Goal: Task Accomplishment & Management: Complete application form

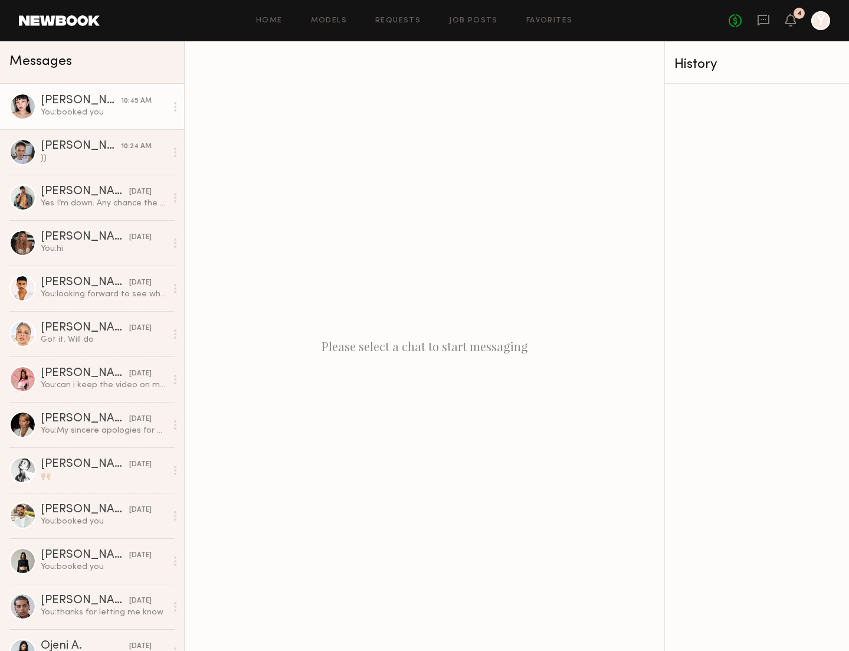
click at [103, 114] on div "You: booked you" at bounding box center [104, 112] width 126 height 11
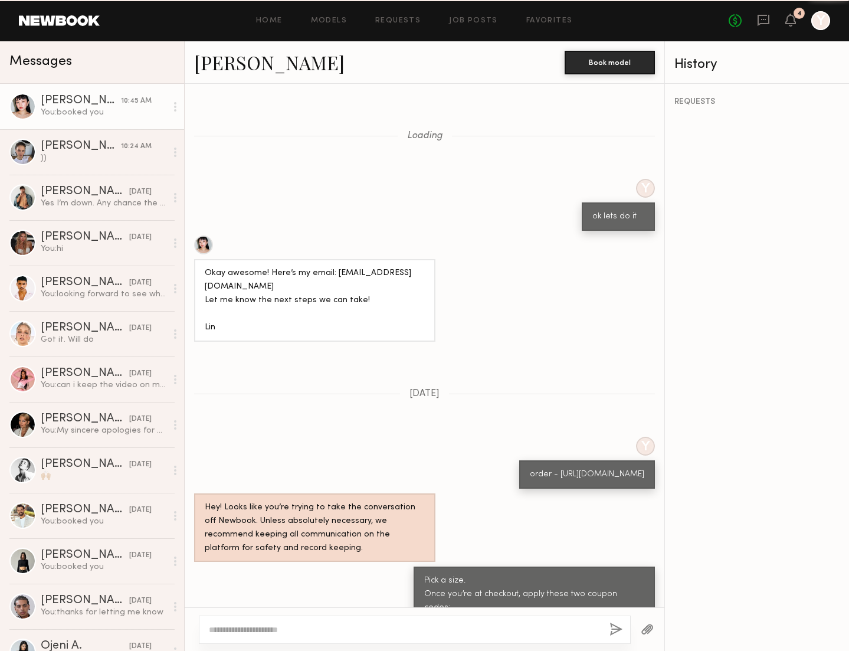
scroll to position [640, 0]
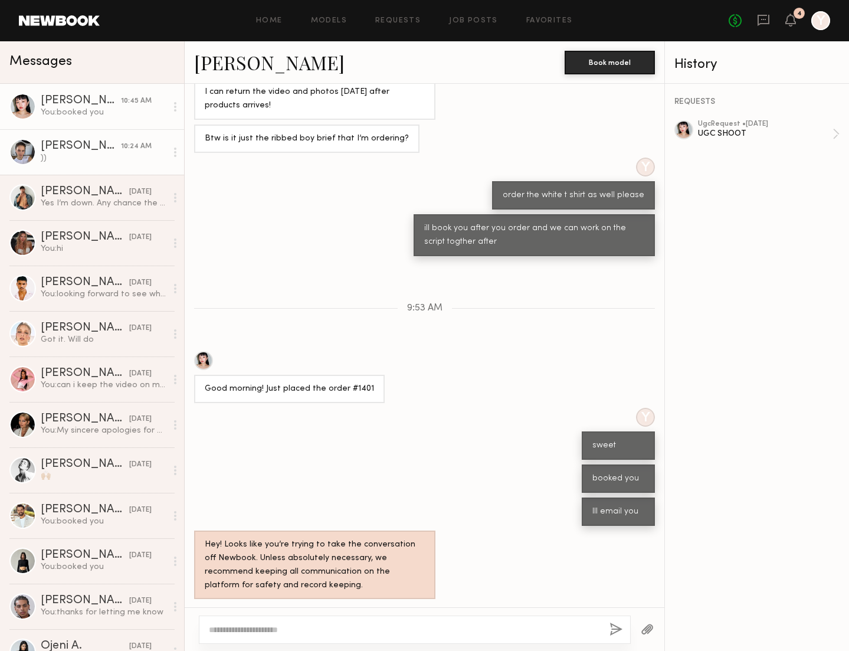
click at [45, 166] on link "[PERSON_NAME] 10:24 AM ))" at bounding box center [92, 151] width 184 height 45
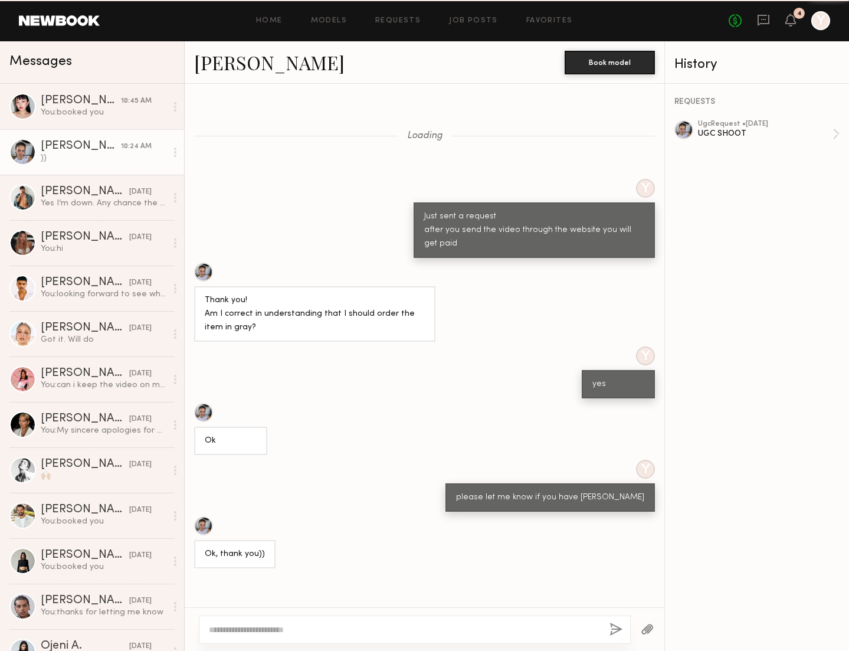
scroll to position [606, 0]
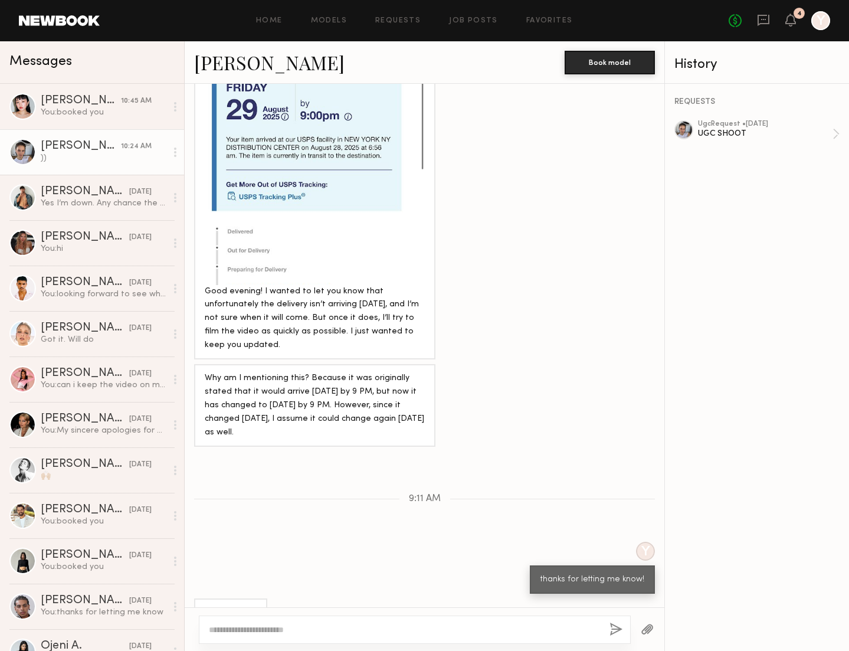
click at [458, 28] on div "Home Models Requests Job Posts Favorites Sign Out No fees up to $5,000 4 Y" at bounding box center [465, 20] width 730 height 19
click at [461, 21] on link "Job Posts" at bounding box center [473, 21] width 49 height 8
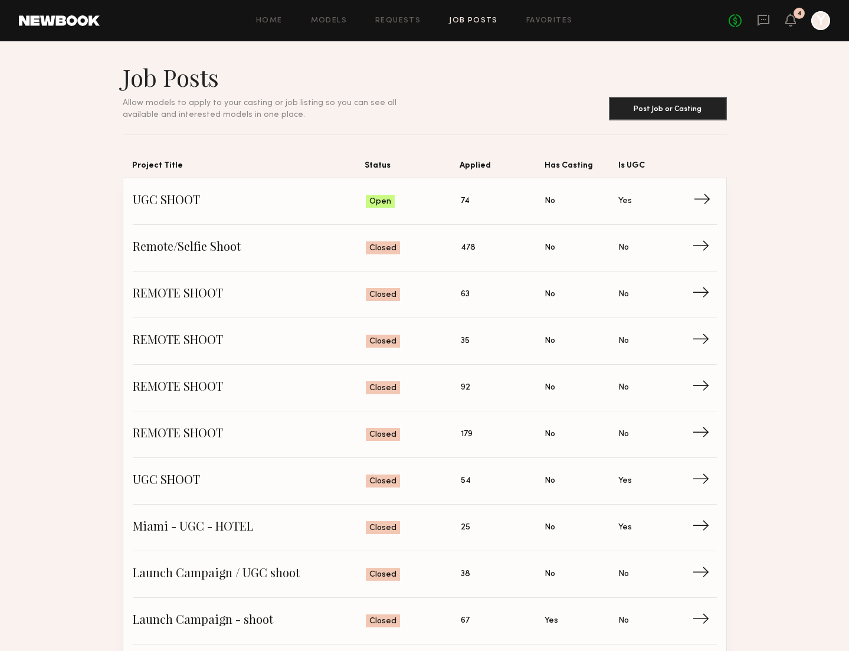
click at [175, 203] on span "UGC SHOOT" at bounding box center [250, 201] width 234 height 18
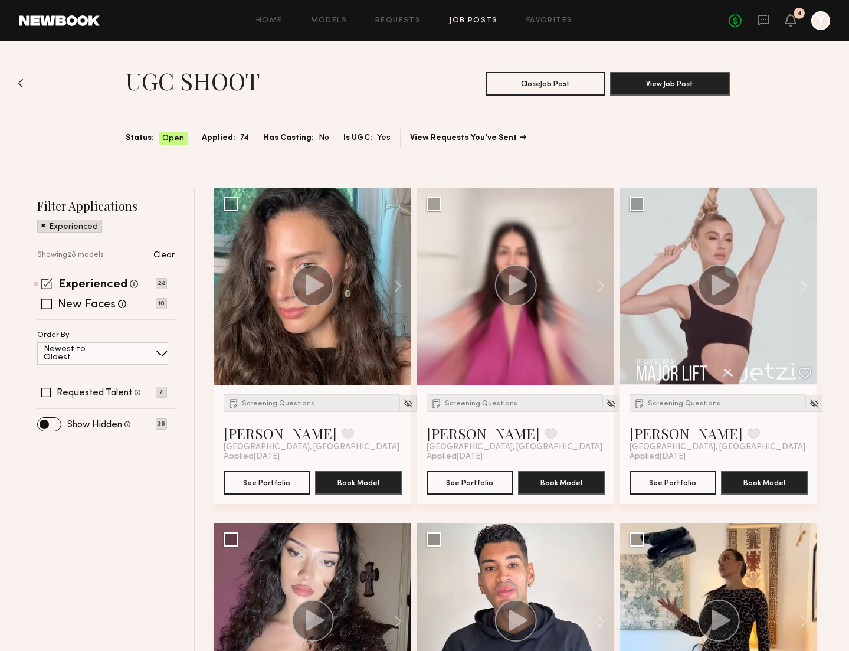
click at [48, 285] on span at bounding box center [46, 283] width 11 height 11
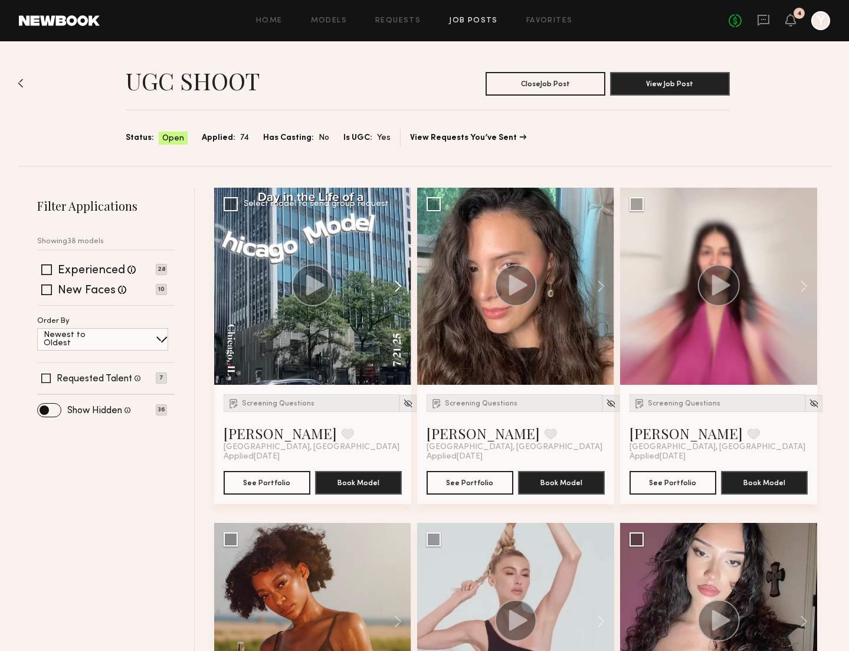
click at [397, 283] on button at bounding box center [392, 286] width 38 height 197
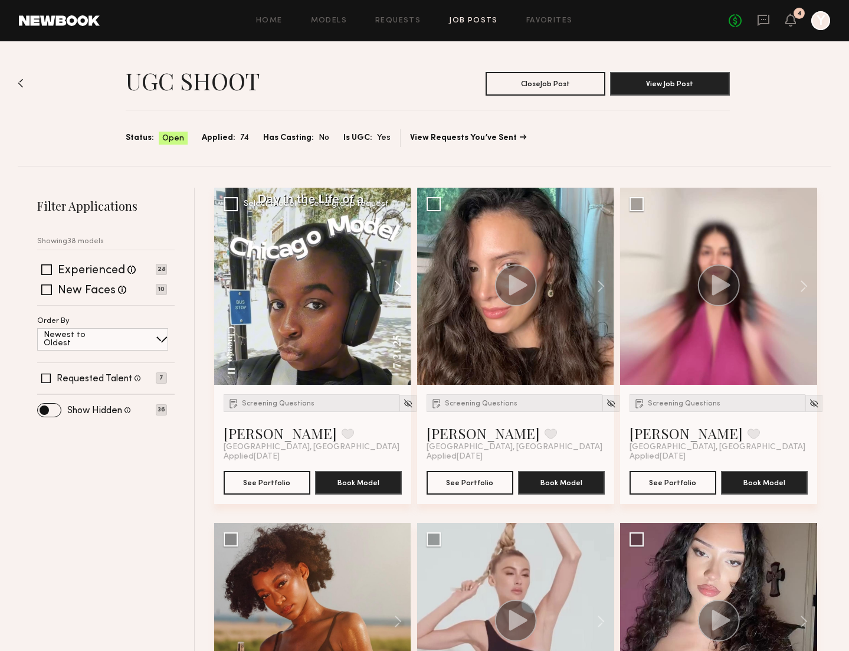
click at [397, 283] on button at bounding box center [392, 286] width 38 height 197
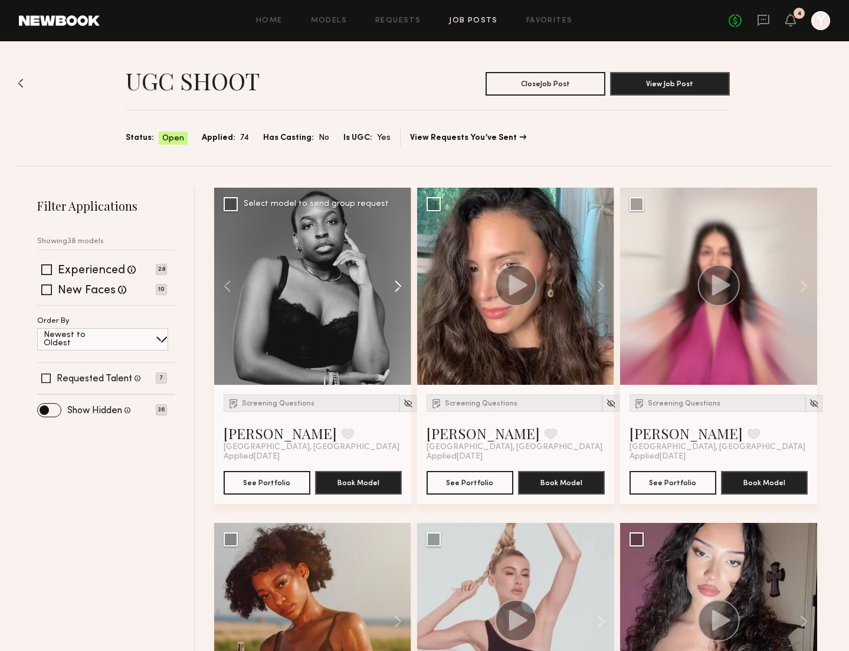
click at [397, 283] on button at bounding box center [392, 286] width 38 height 197
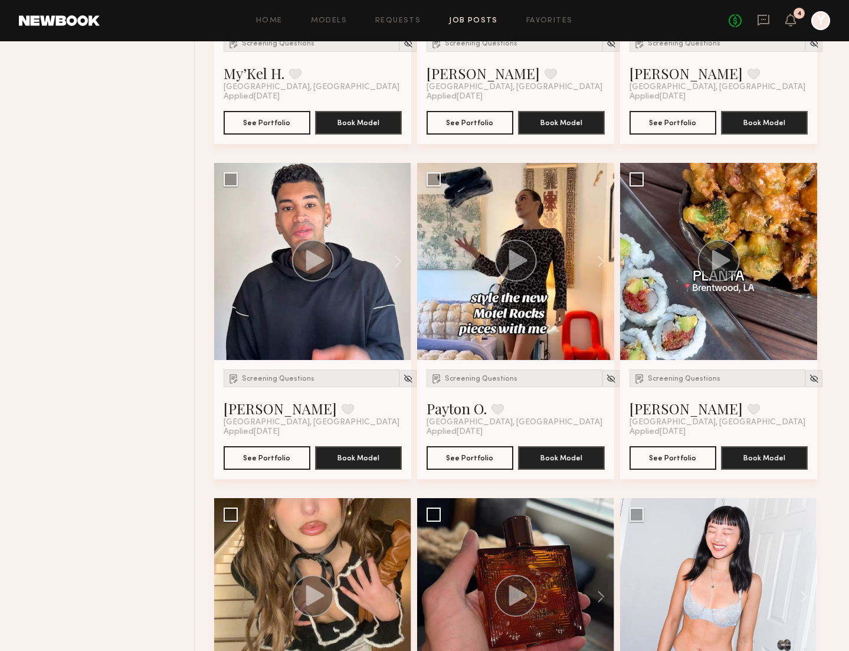
scroll to position [778, 0]
